Goal: Task Accomplishment & Management: Manage account settings

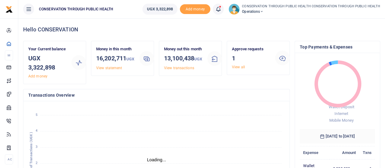
scroll to position [5, 5]
click at [266, 15] on ul "UGX 3,322,898 Add money Notifications 1 Transactions to act upon You have 1 awa…" at bounding box center [262, 9] width 248 height 18
click at [264, 12] on icon at bounding box center [262, 11] width 4 height 4
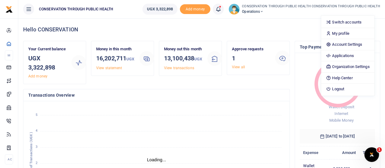
click at [267, 16] on ul "UGX 3,322,898 Add money Notifications 1 Transactions to act upon You have 1 awa…" at bounding box center [262, 9] width 248 height 18
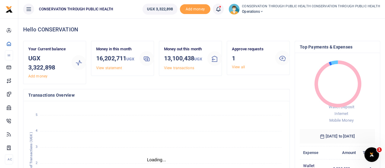
click at [264, 11] on span "Operations" at bounding box center [311, 11] width 138 height 5
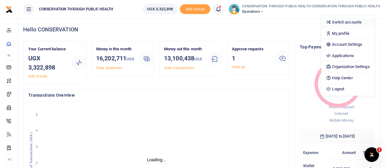
click at [348, 23] on link "Switch accounts" at bounding box center [347, 22] width 53 height 9
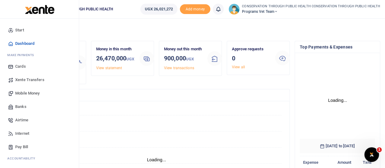
click at [25, 82] on span "Xente Transfers" at bounding box center [29, 80] width 29 height 6
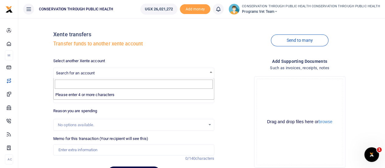
click at [72, 72] on span "Search for an account" at bounding box center [75, 73] width 39 height 5
type input "x"
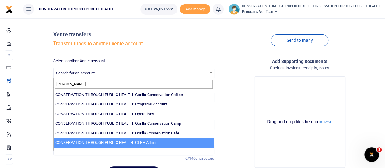
type input "conser"
select select "3683"
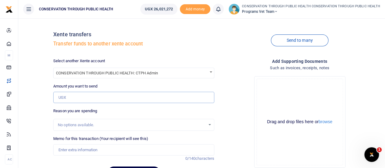
click at [77, 93] on input "Amount you want to send" at bounding box center [133, 98] width 161 height 12
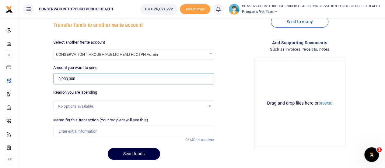
scroll to position [35, 0]
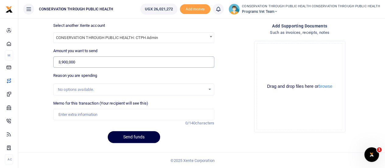
type input "3,900,000"
click at [83, 86] on div "No options available." at bounding box center [132, 89] width 148 height 6
click at [72, 89] on div "No options available." at bounding box center [132, 89] width 148 height 6
click at [67, 114] on input "Memo for this transaction (Your recipient will see this)" at bounding box center [133, 115] width 161 height 12
click at [115, 115] on input "For supplier payments, log book printing" at bounding box center [133, 115] width 161 height 12
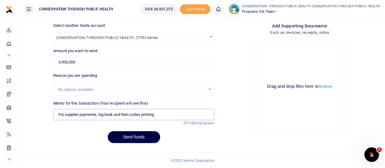
click at [170, 116] on input "For supplier payments, log book and Rain suites printing" at bounding box center [133, 115] width 161 height 12
click at [133, 137] on button "Send funds" at bounding box center [134, 137] width 52 height 12
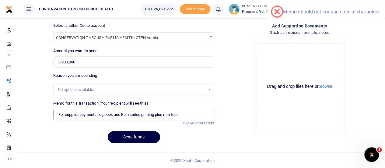
click at [98, 114] on input "For supplier payments, log book and Rain suites printing plus mm fees" at bounding box center [133, 115] width 161 height 12
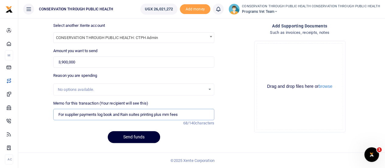
type input "For supplier payments log book and Rain suites printing plus mm fees"
click at [127, 136] on button "Send funds" at bounding box center [134, 137] width 52 height 12
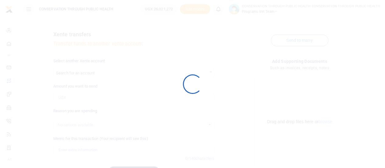
scroll to position [35, 0]
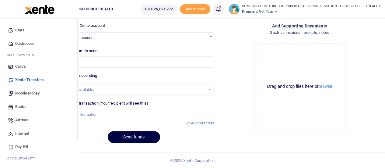
click at [21, 41] on span "Dashboard" at bounding box center [24, 43] width 19 height 6
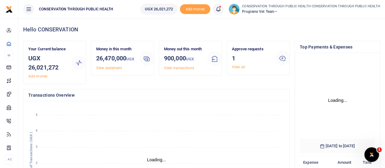
click at [236, 66] on link "View all" at bounding box center [238, 67] width 13 height 4
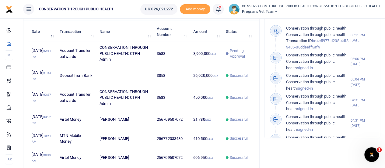
scroll to position [220, 0]
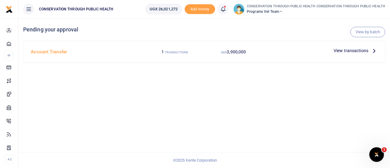
click at [374, 52] on icon at bounding box center [374, 50] width 7 height 7
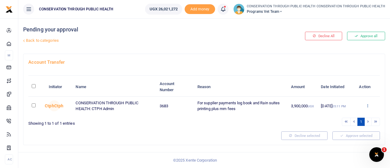
click at [367, 107] on icon at bounding box center [367, 105] width 4 height 4
click at [341, 115] on link "Approve" at bounding box center [345, 115] width 48 height 9
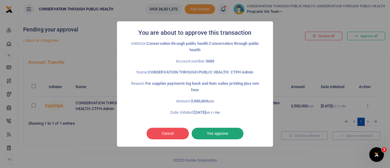
click at [228, 133] on button "Yes approve" at bounding box center [218, 134] width 52 height 12
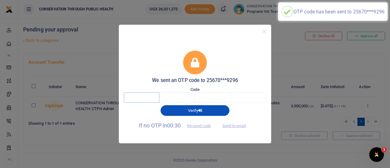
click at [152, 98] on input "text" at bounding box center [142, 97] width 36 height 10
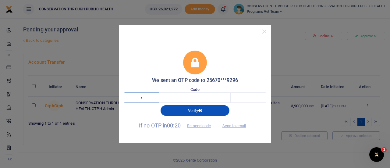
type input "2"
type input "0"
type input "6"
type input "4"
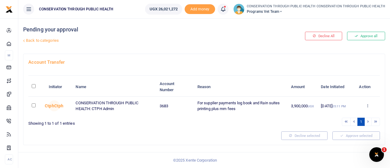
click at [32, 104] on input "checkbox" at bounding box center [34, 105] width 4 height 4
checkbox input "true"
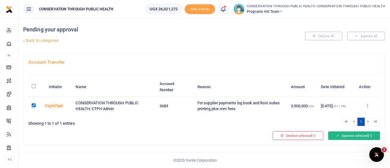
drag, startPoint x: 342, startPoint y: 130, endPoint x: 342, endPoint y: 133, distance: 3.1
click at [342, 133] on div "Account Transfer Initiator Name Account Number Reason Amount Date Initiated Act…" at bounding box center [203, 99] width 361 height 91
click at [342, 133] on button "Approve selected (1)" at bounding box center [354, 135] width 52 height 9
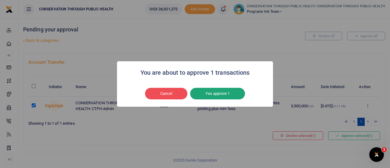
click at [225, 94] on button "Yes approve 1" at bounding box center [217, 94] width 55 height 12
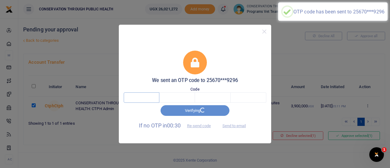
click at [141, 94] on input "text" at bounding box center [142, 97] width 36 height 10
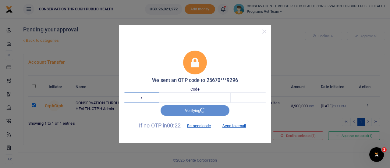
type input "4"
type input "7"
type input "6"
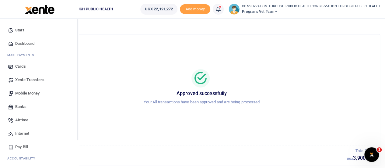
click at [19, 45] on span "Dashboard" at bounding box center [24, 43] width 19 height 6
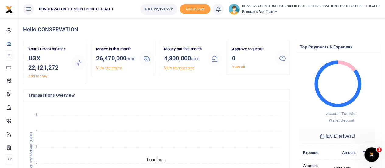
scroll to position [5, 5]
click at [278, 12] on icon at bounding box center [276, 11] width 4 height 4
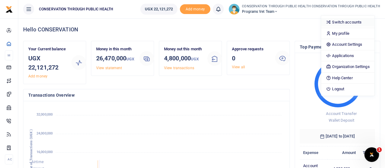
click at [344, 21] on link "Switch accounts" at bounding box center [347, 22] width 53 height 9
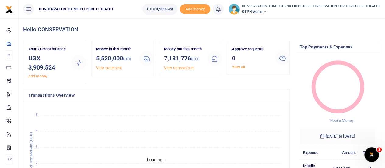
scroll to position [5, 5]
